Goal: Find specific page/section

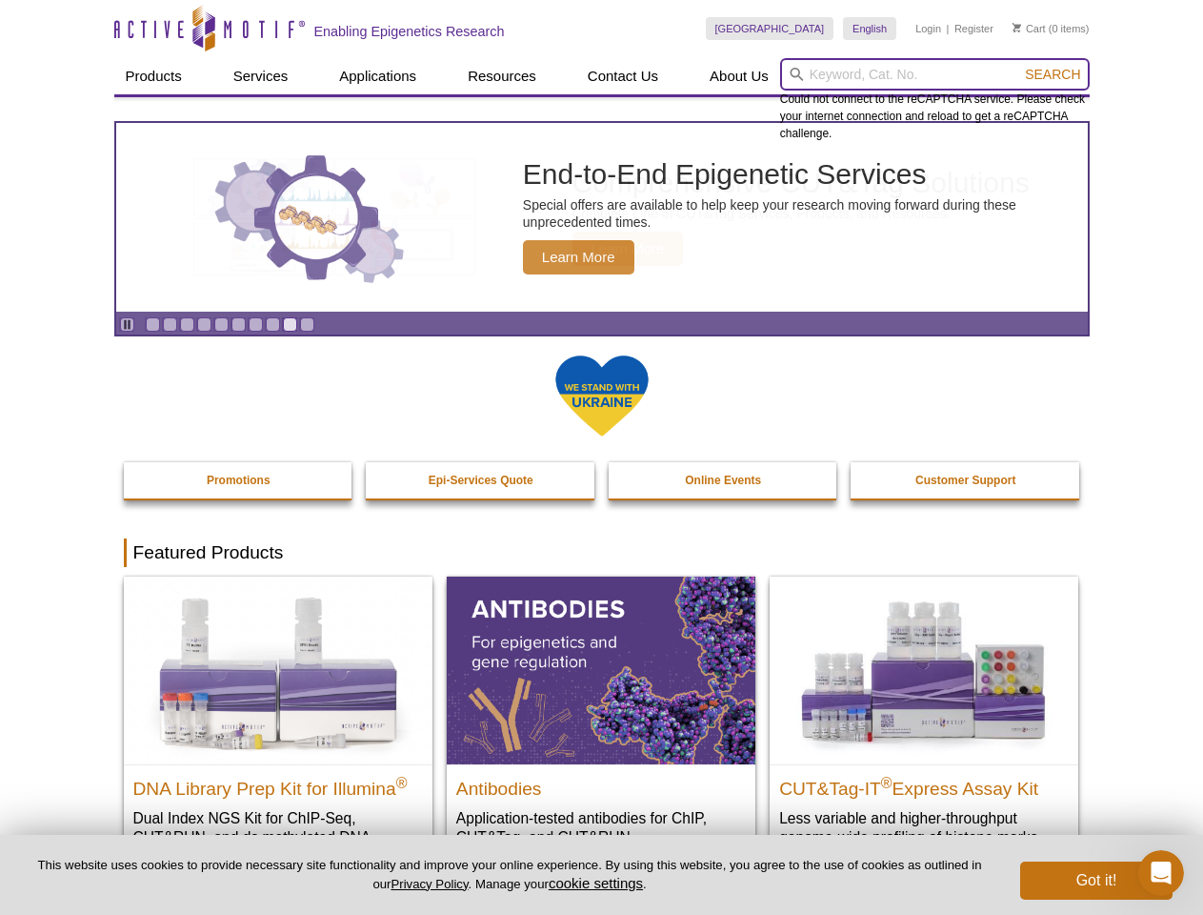
click at [935, 74] on input "search" at bounding box center [935, 74] width 310 height 32
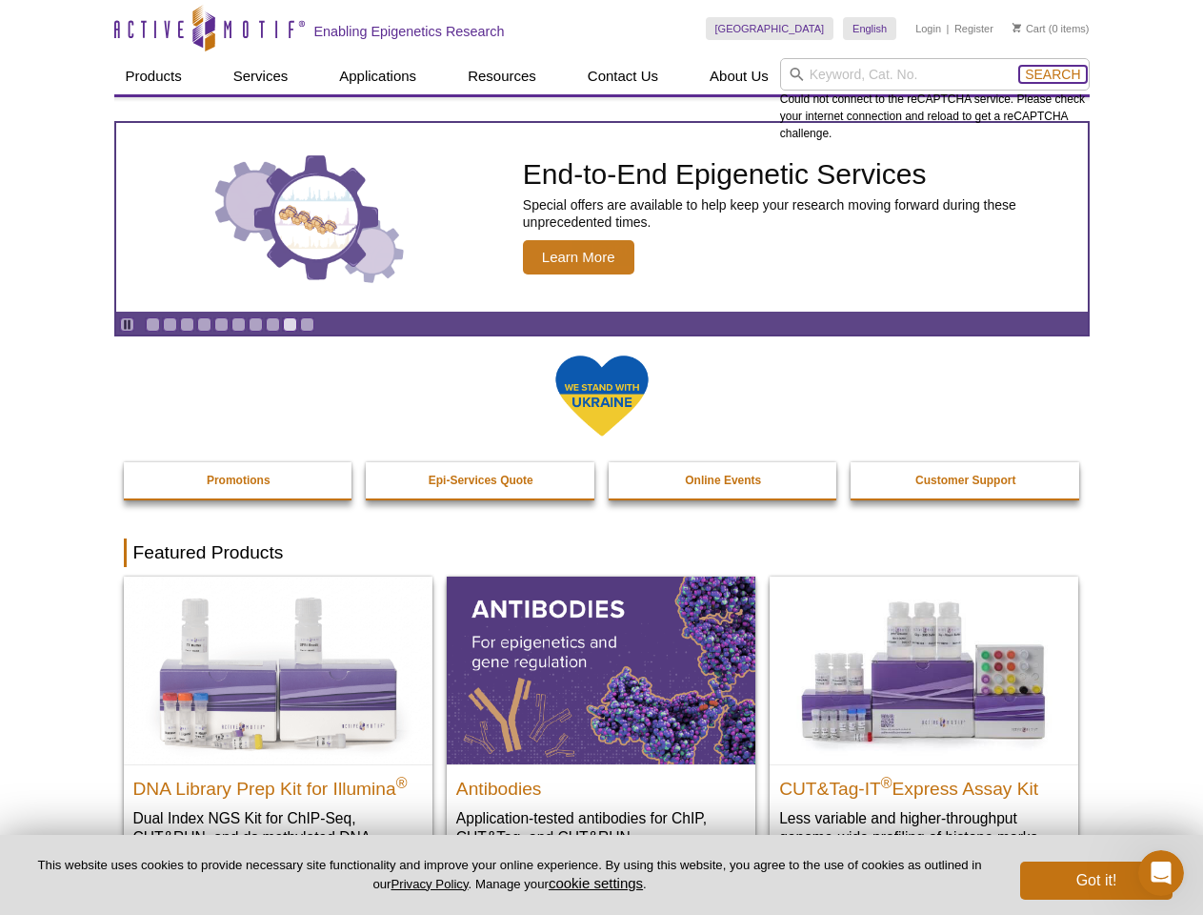
click at [1053, 74] on span "Search" at bounding box center [1052, 74] width 55 height 15
click at [127, 324] on icon "Pause" at bounding box center [127, 324] width 12 height 12
click at [152, 324] on link "Go to slide 1" at bounding box center [153, 324] width 14 height 14
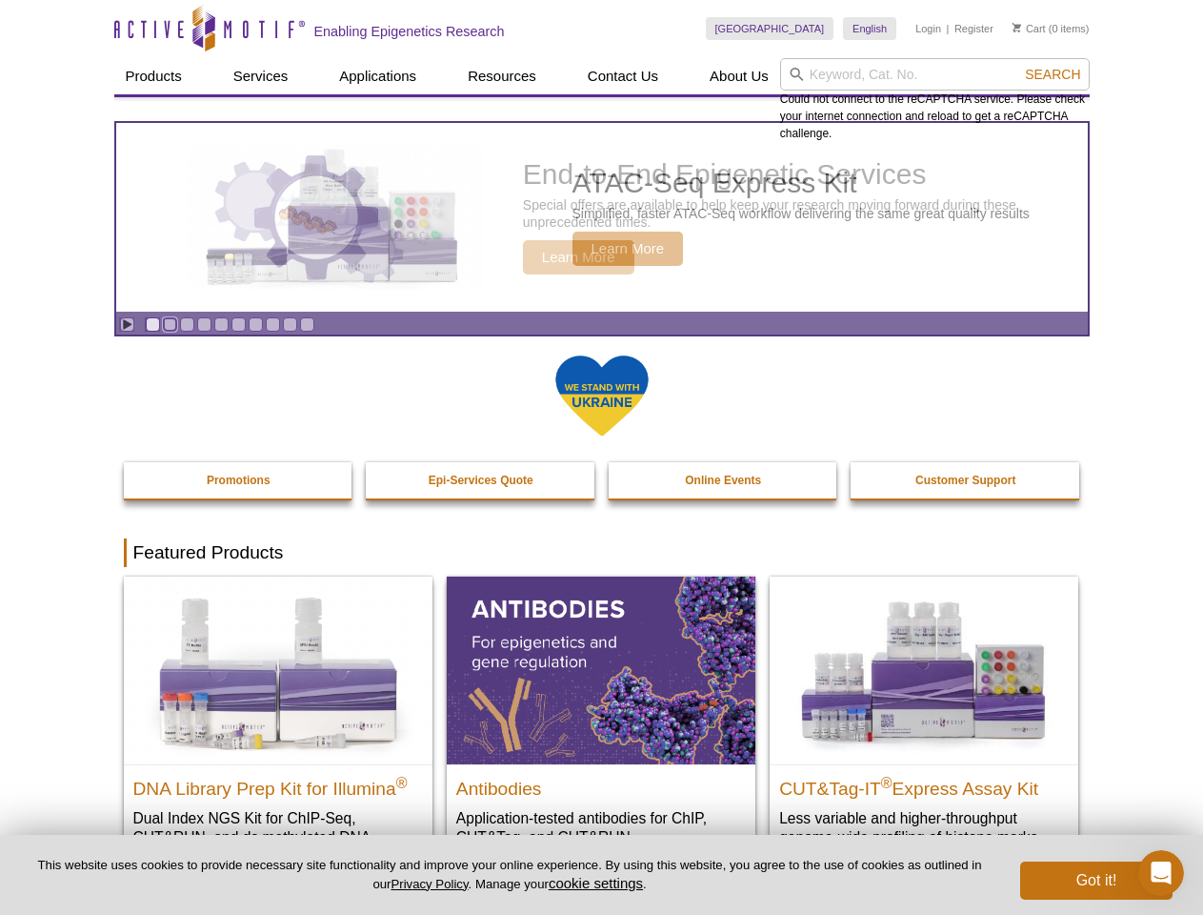
click at [170, 324] on link "Go to slide 2" at bounding box center [170, 324] width 14 height 14
click at [187, 324] on link "Go to slide 3" at bounding box center [187, 324] width 14 height 14
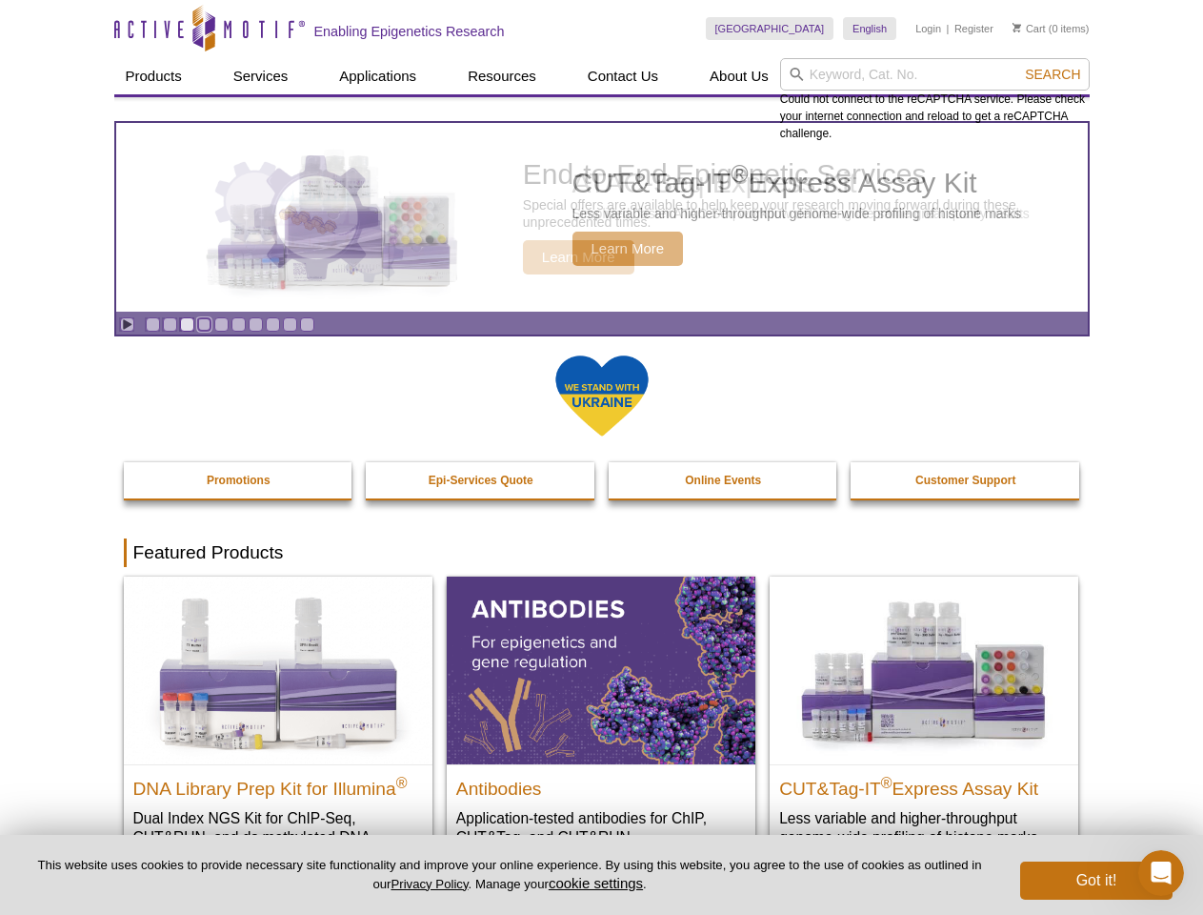
click at [204, 324] on link "Go to slide 4" at bounding box center [204, 324] width 14 height 14
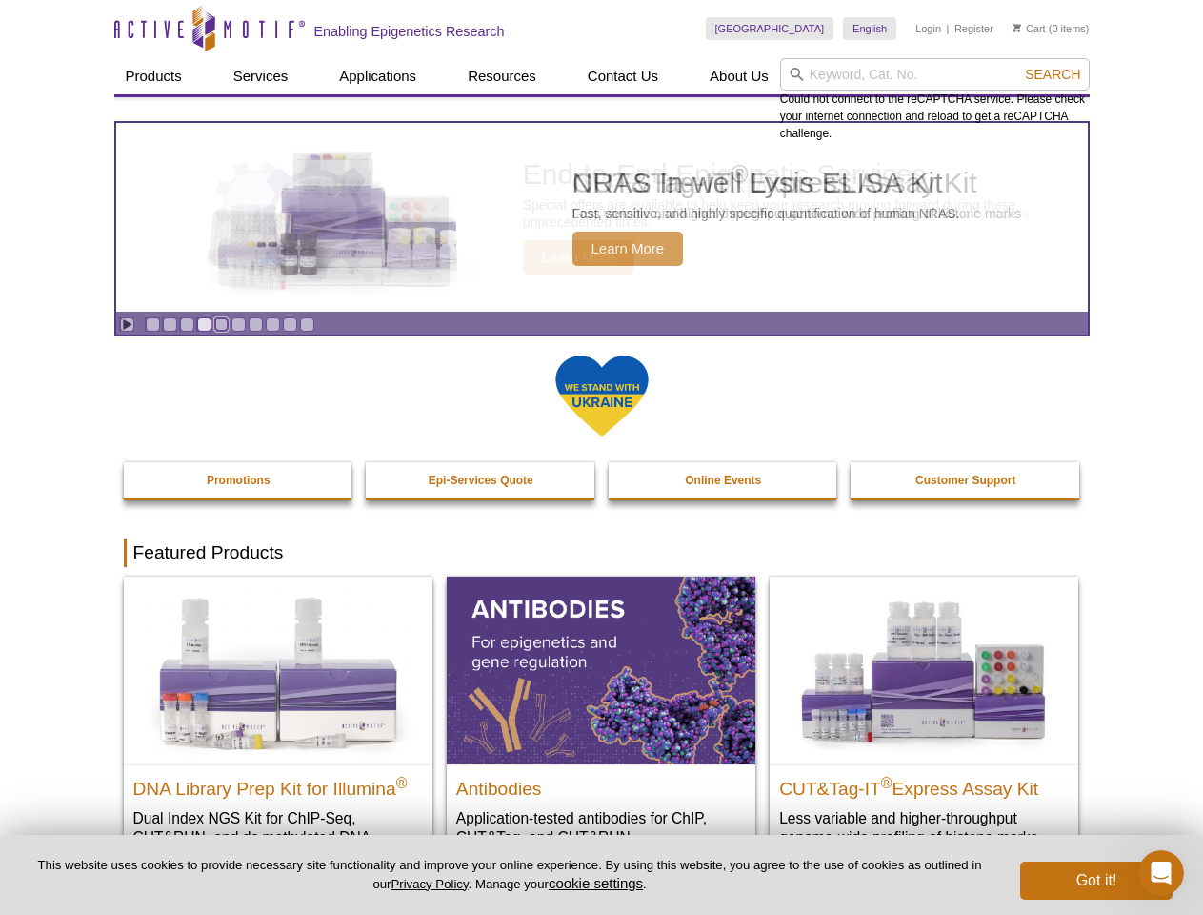
click at [221, 324] on link "Go to slide 5" at bounding box center [221, 324] width 14 height 14
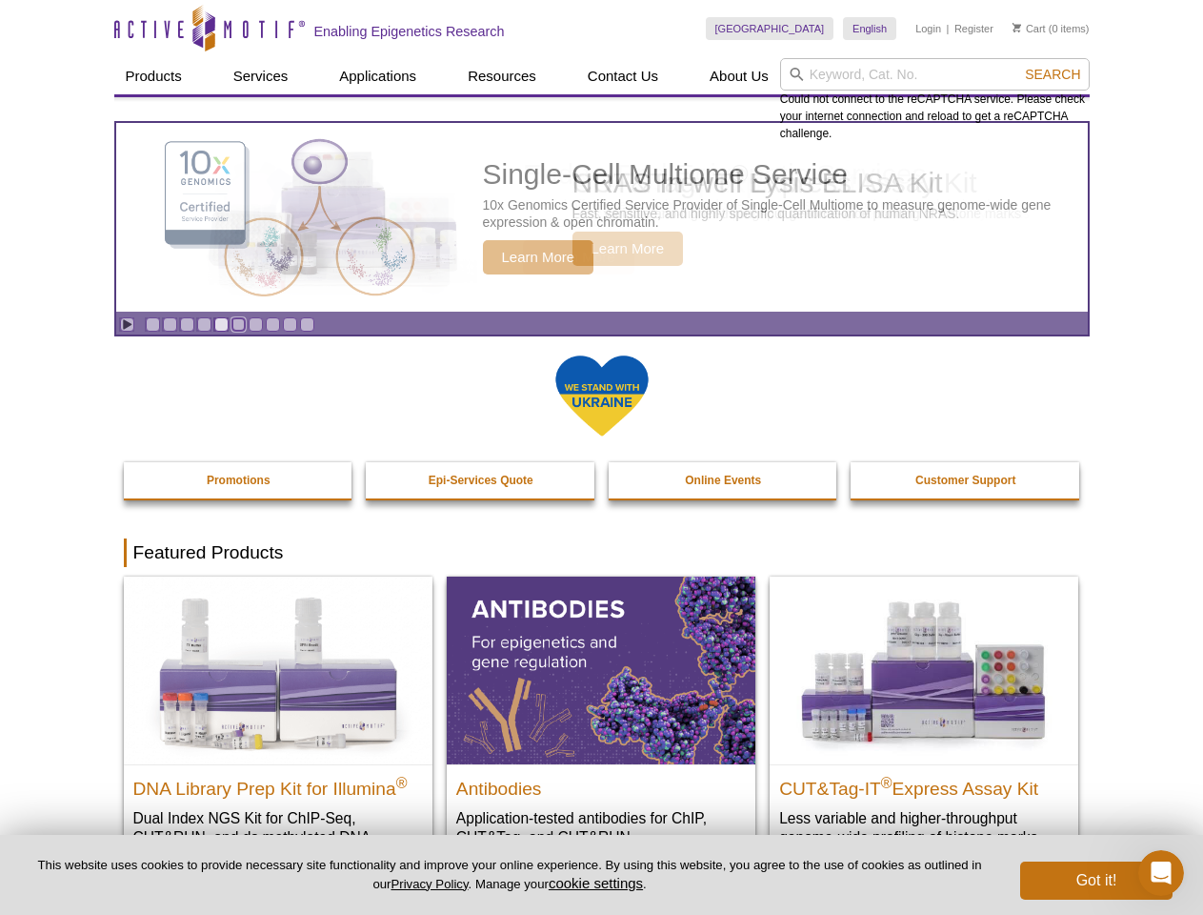
click at [238, 324] on link "Go to slide 6" at bounding box center [239, 324] width 14 height 14
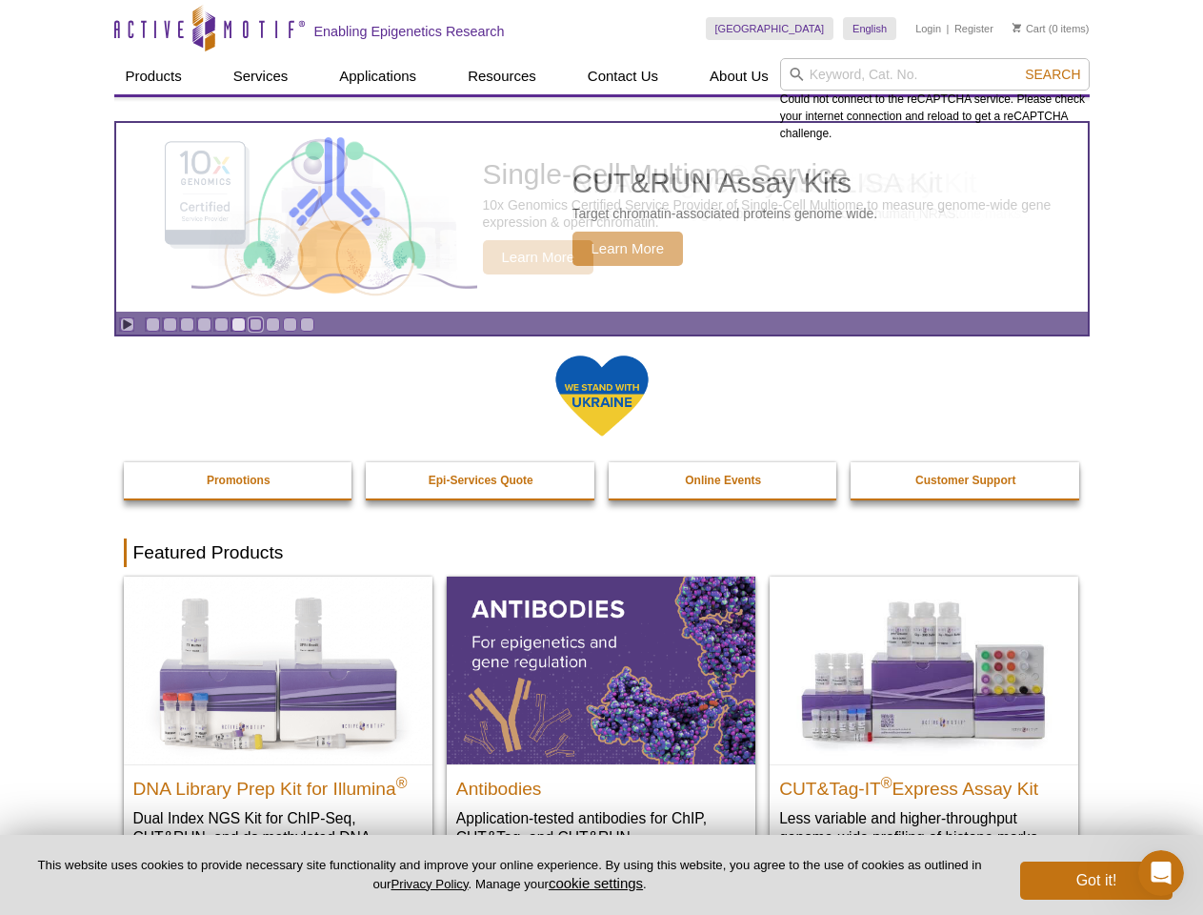
click at [255, 324] on link "Go to slide 7" at bounding box center [256, 324] width 14 height 14
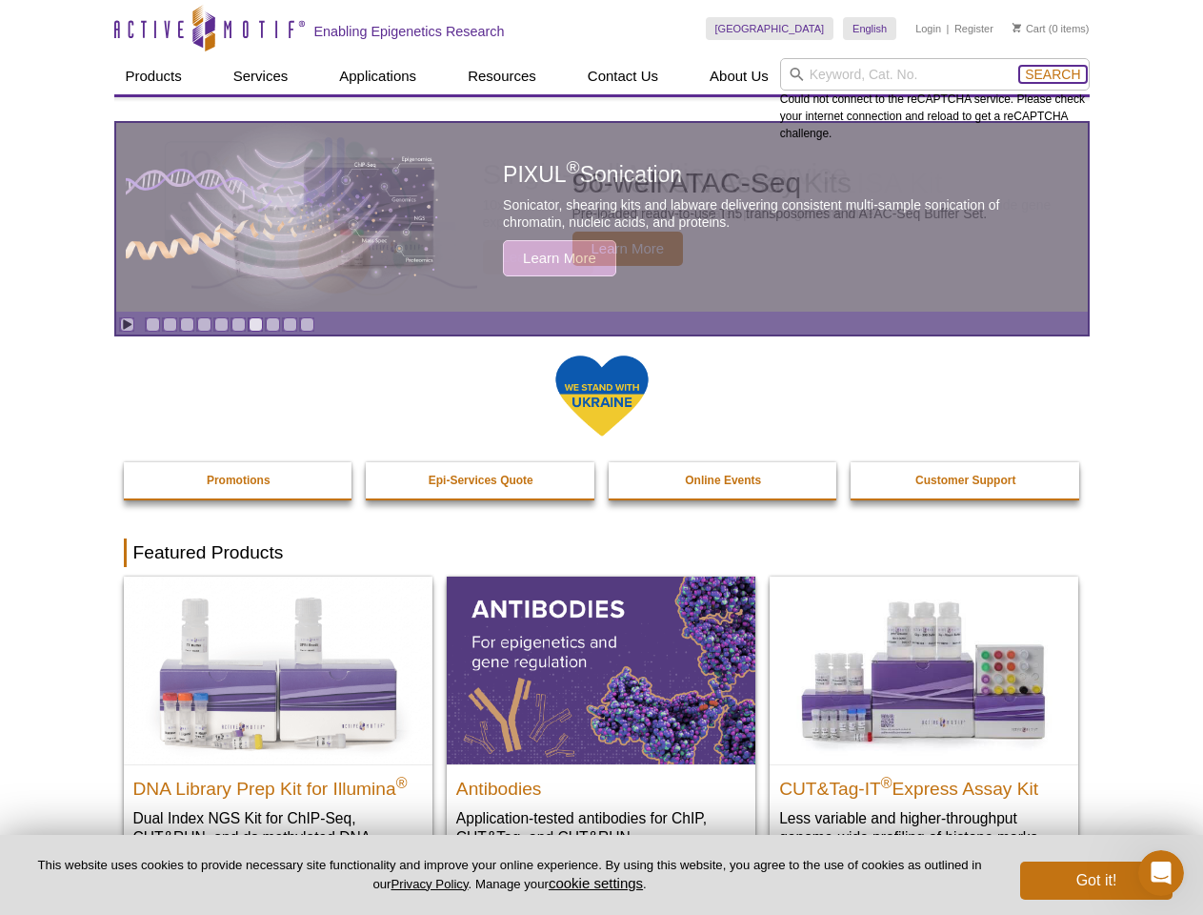
click at [1053, 74] on span "Search" at bounding box center [1052, 74] width 55 height 15
